Goal: Navigation & Orientation: Find specific page/section

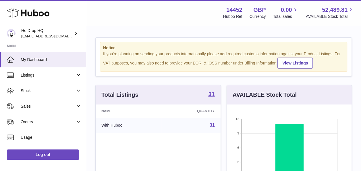
scroll to position [90, 125]
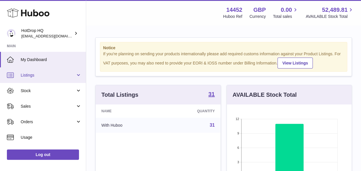
click at [60, 76] on span "Listings" at bounding box center [48, 74] width 55 height 5
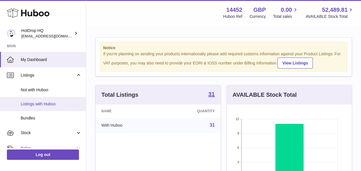
click at [63, 106] on span "Listings with Huboo" at bounding box center [51, 103] width 61 height 5
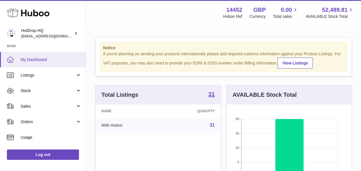
scroll to position [90, 125]
click at [60, 66] on link "My Dashboard" at bounding box center [43, 60] width 86 height 16
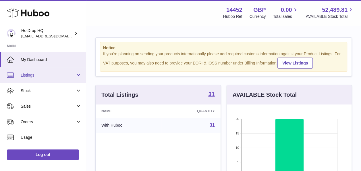
click at [59, 73] on span "Listings" at bounding box center [48, 74] width 55 height 5
click at [54, 70] on link "Listings" at bounding box center [43, 75] width 86 height 16
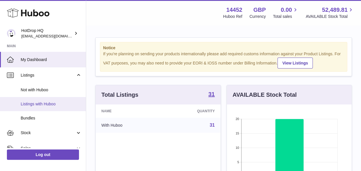
click at [66, 101] on span "Listings with Huboo" at bounding box center [51, 103] width 61 height 5
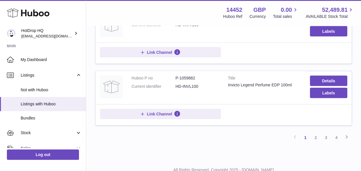
scroll to position [615, 0]
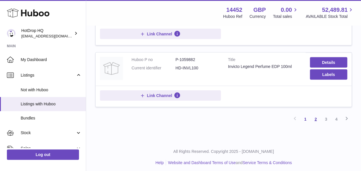
click at [315, 114] on link "2" at bounding box center [316, 119] width 10 height 10
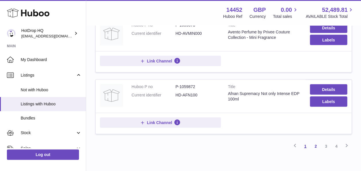
scroll to position [615, 0]
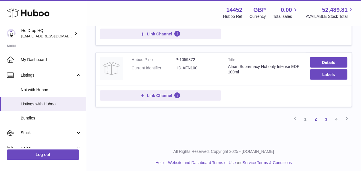
click at [328, 116] on link "3" at bounding box center [326, 119] width 10 height 10
click at [339, 116] on link "4" at bounding box center [336, 119] width 10 height 10
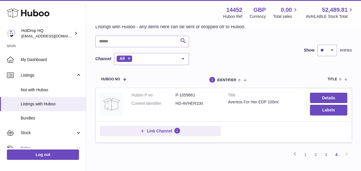
scroll to position [64, 0]
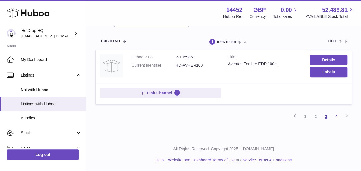
click at [325, 116] on link "3" at bounding box center [326, 116] width 10 height 10
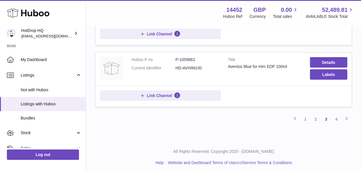
click at [314, 119] on link "2" at bounding box center [316, 119] width 10 height 10
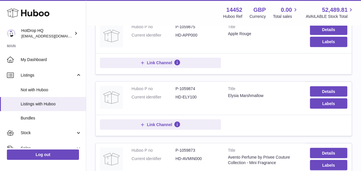
scroll to position [615, 0]
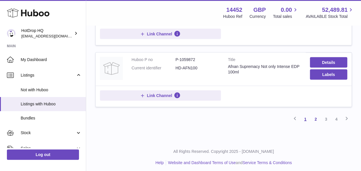
click at [305, 116] on link "1" at bounding box center [305, 119] width 10 height 10
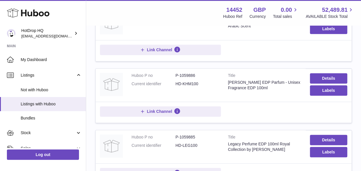
scroll to position [26, 0]
